Goal: Information Seeking & Learning: Learn about a topic

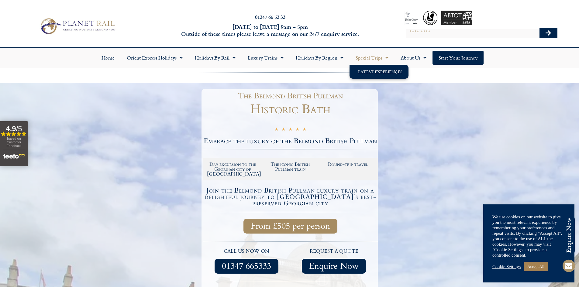
click at [380, 68] on link "Latest Experiences" at bounding box center [379, 72] width 59 height 14
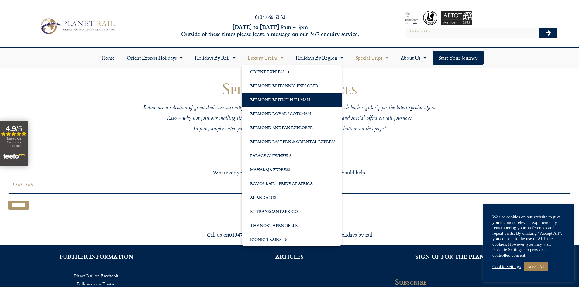
click at [287, 99] on link "Belmond British Pullman" at bounding box center [292, 100] width 100 height 14
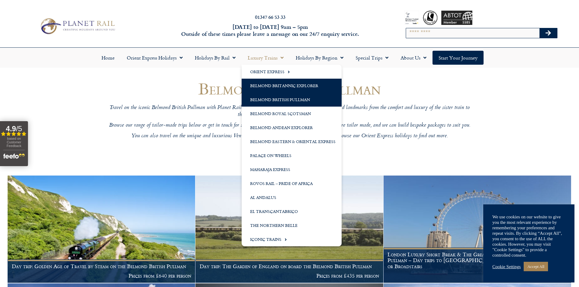
click at [273, 85] on link "Belmond Britannic Explorer" at bounding box center [292, 86] width 100 height 14
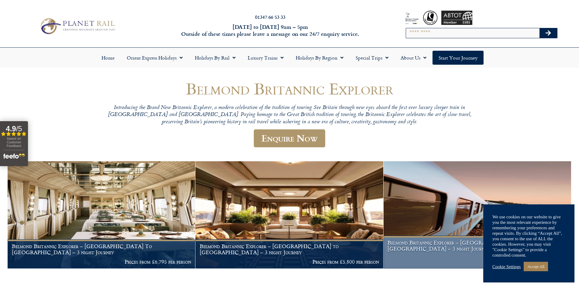
drag, startPoint x: 582, startPoint y: 98, endPoint x: 451, endPoint y: 134, distance: 136.0
click at [451, 134] on div "Belmond Britannic Explorer Introducing the Brand New Britannic Explorer, a mode…" at bounding box center [290, 175] width 564 height 190
click at [485, 177] on img at bounding box center [478, 215] width 188 height 107
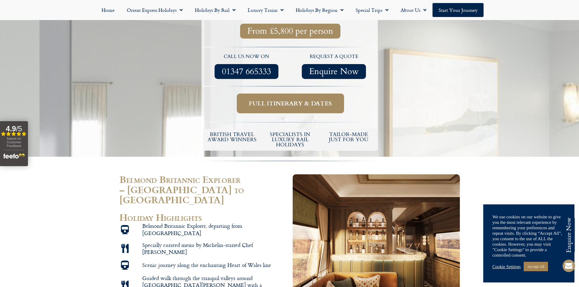
scroll to position [220, 0]
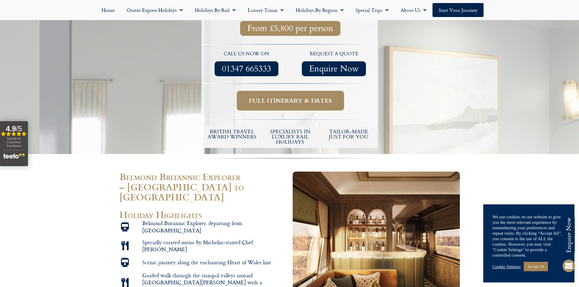
click at [293, 91] on link "Full itinerary & dates" at bounding box center [290, 101] width 107 height 20
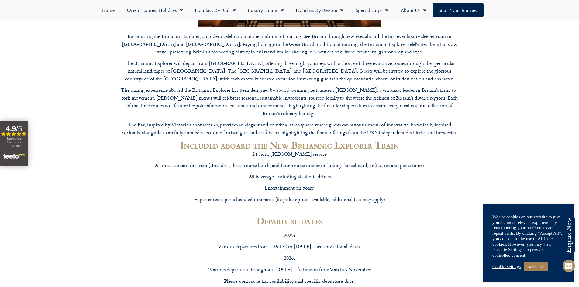
scroll to position [2111, 0]
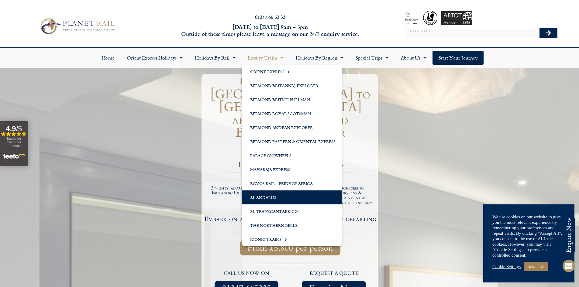
click at [268, 196] on link "Al Andalus" at bounding box center [292, 198] width 100 height 14
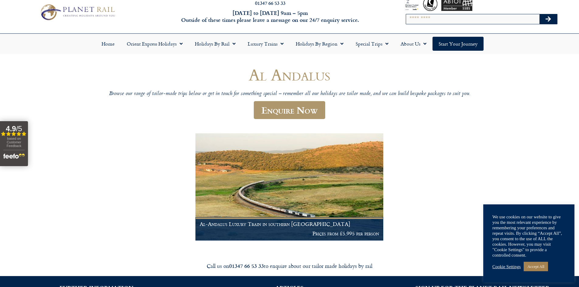
scroll to position [10, 0]
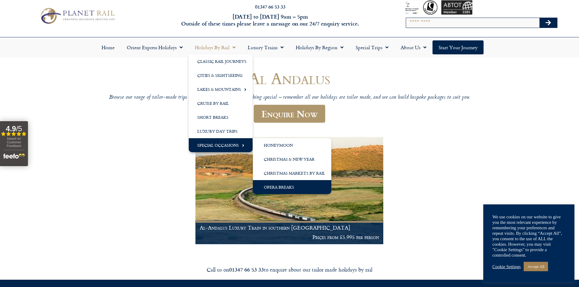
click at [284, 187] on link "Opera Breaks" at bounding box center [292, 187] width 78 height 14
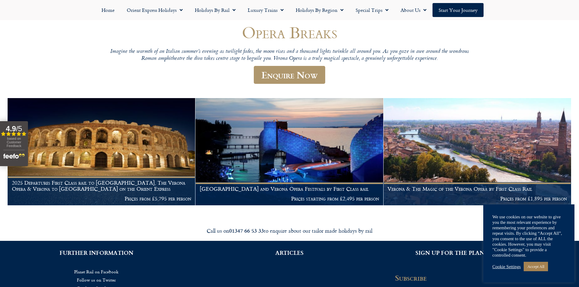
scroll to position [57, 0]
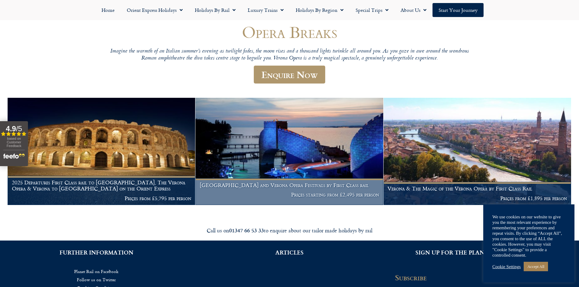
click at [322, 155] on img at bounding box center [290, 151] width 188 height 107
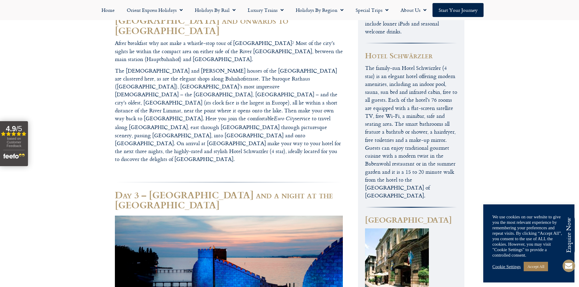
scroll to position [797, 0]
